Goal: Information Seeking & Learning: Learn about a topic

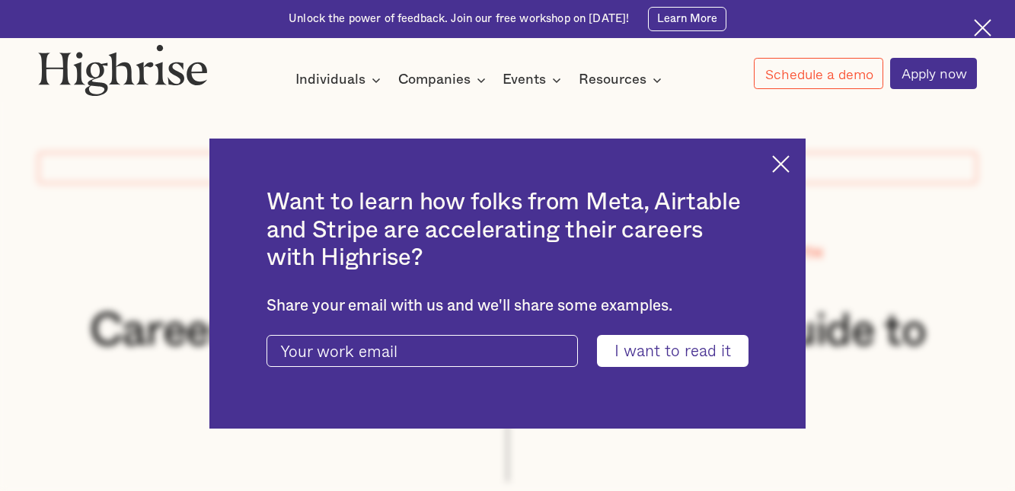
click at [790, 164] on img at bounding box center [781, 164] width 18 height 18
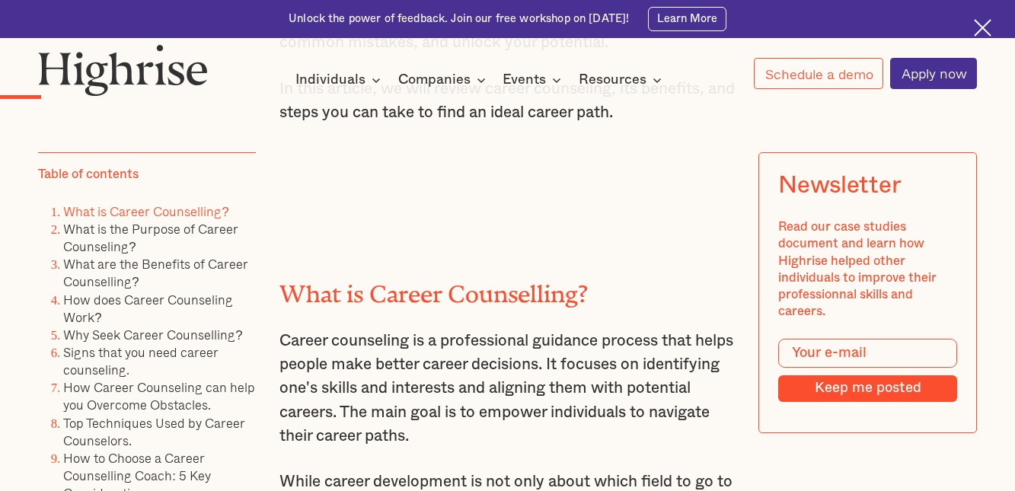
scroll to position [1476, 0]
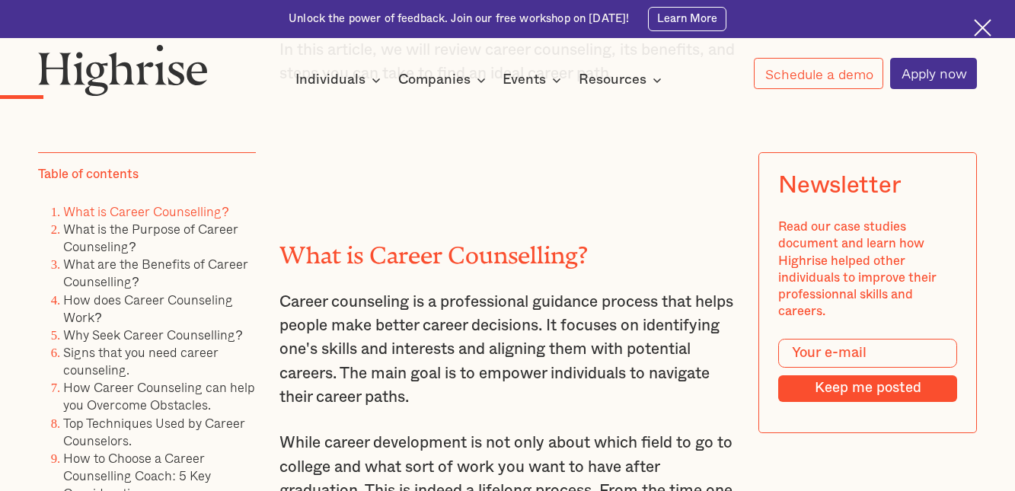
drag, startPoint x: 278, startPoint y: 305, endPoint x: 490, endPoint y: 406, distance: 235.3
click at [490, 406] on p "Career counseling is a professional guidance process that helps people make bet…" at bounding box center [507, 349] width 456 height 119
copy p "Career counseling is a professional guidance process that helps people make bet…"
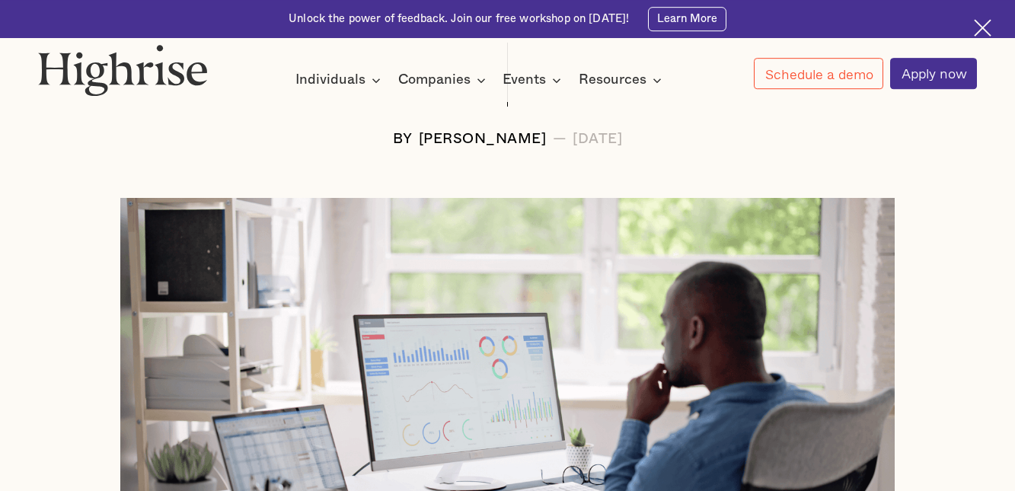
scroll to position [349, 0]
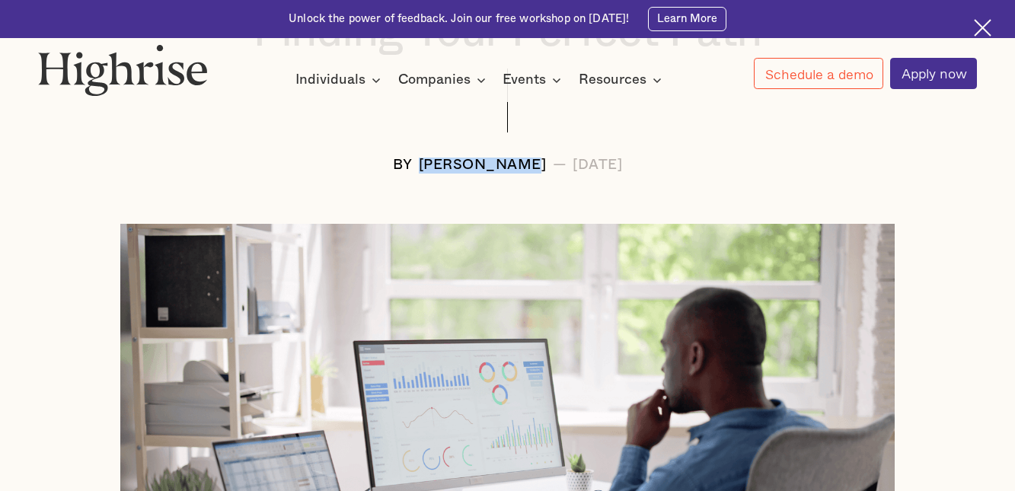
drag, startPoint x: 375, startPoint y: 170, endPoint x: 498, endPoint y: 174, distance: 122.6
click at [498, 174] on div "[PERSON_NAME]" at bounding box center [483, 166] width 128 height 16
click at [490, 171] on div "[PERSON_NAME]" at bounding box center [483, 166] width 128 height 16
drag, startPoint x: 378, startPoint y: 171, endPoint x: 503, endPoint y: 176, distance: 125.0
click at [503, 174] on div "[PERSON_NAME]" at bounding box center [483, 166] width 128 height 16
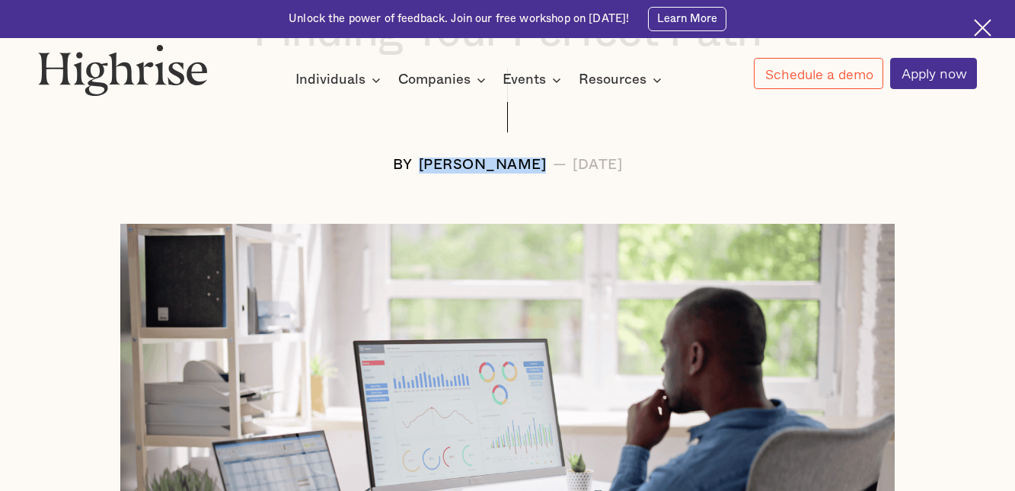
copy div "[PERSON_NAME]"
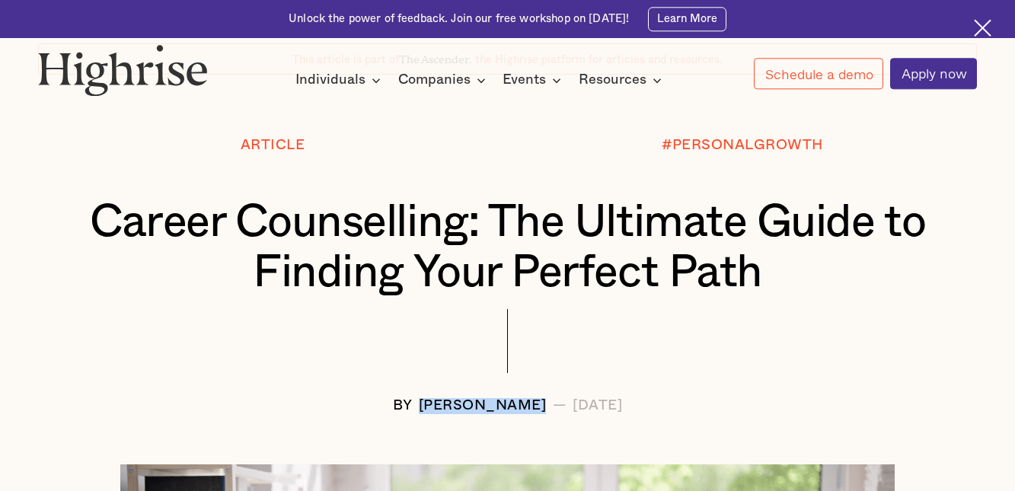
scroll to position [116, 0]
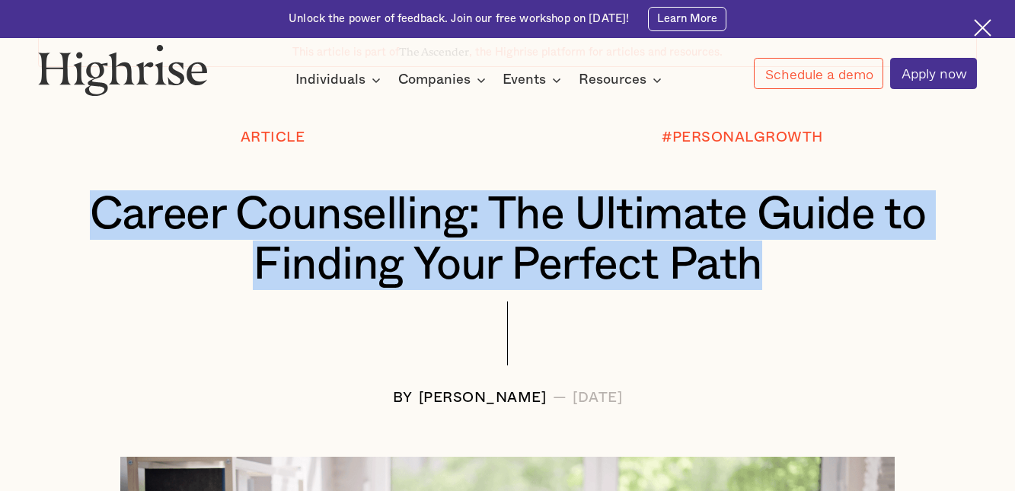
drag, startPoint x: 91, startPoint y: 219, endPoint x: 768, endPoint y: 283, distance: 679.2
click at [768, 283] on h1 "Career Counselling: The Ultimate Guide to Finding Your Perfect Path" at bounding box center [507, 240] width 861 height 100
copy h1 "Career Counselling: The Ultimate Guide to Finding Your Perfect Path"
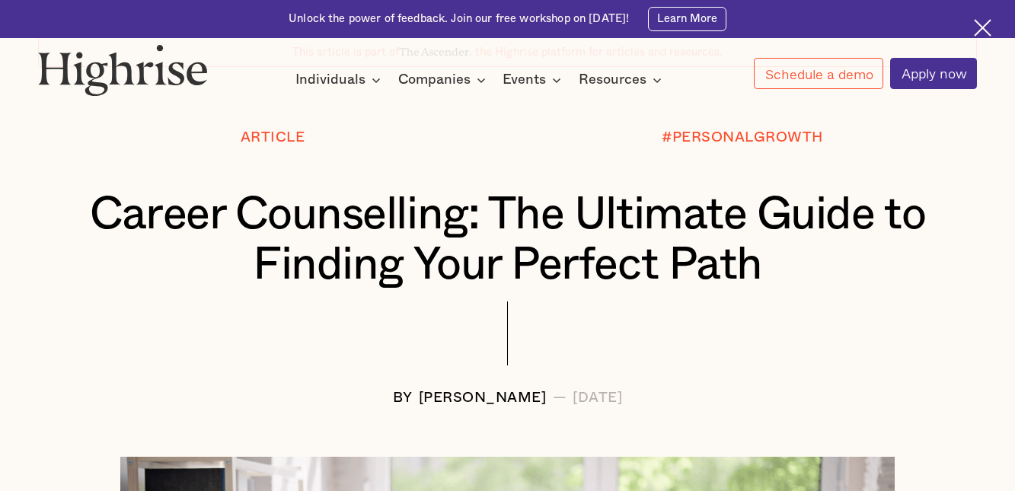
click at [753, 375] on div at bounding box center [507, 346] width 939 height 89
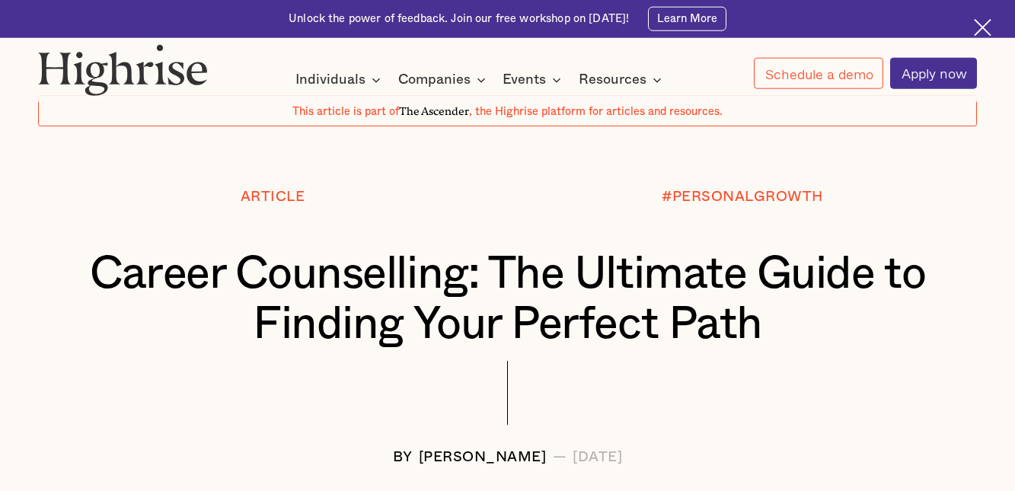
scroll to position [0, 0]
